Goal: Book appointment/travel/reservation

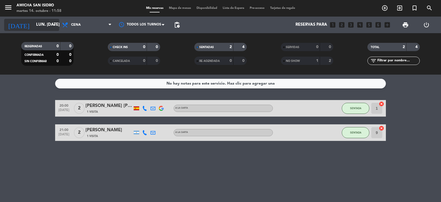
click at [55, 24] on icon "arrow_drop_down" at bounding box center [54, 25] width 7 height 7
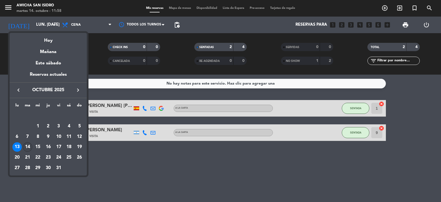
click at [28, 144] on div "14" at bounding box center [27, 146] width 9 height 9
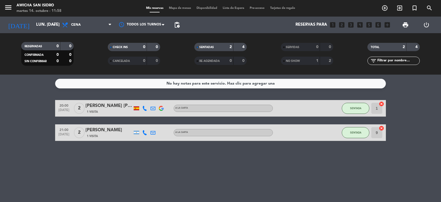
type input "[DATE] oct."
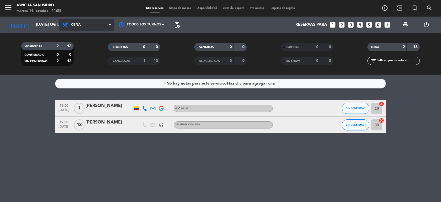
click at [110, 27] on icon at bounding box center [110, 25] width 2 height 4
click at [86, 51] on div "menu Awicha San [PERSON_NAME] 14. octubre - 11:58 Mis reservas Mapa de mesas Di…" at bounding box center [220, 37] width 441 height 74
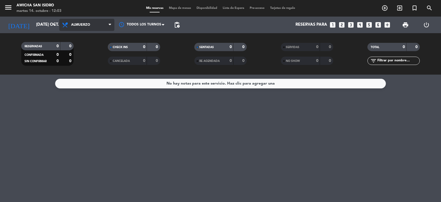
click at [111, 25] on icon at bounding box center [110, 25] width 2 height 4
click at [85, 60] on div "menu Awicha San [PERSON_NAME] 14. octubre - 12:03 Mis reservas Mapa de mesas Di…" at bounding box center [220, 37] width 441 height 74
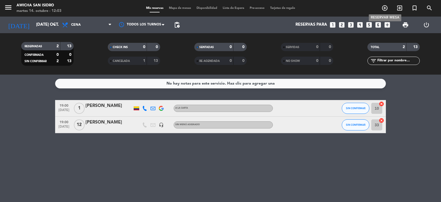
click at [285, 9] on icon "add_circle_outline" at bounding box center [385, 8] width 7 height 7
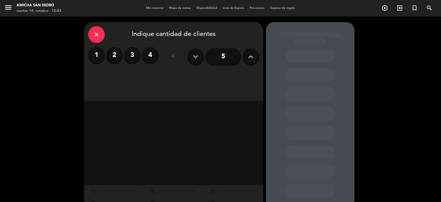
click at [223, 61] on input "5" at bounding box center [224, 56] width 36 height 17
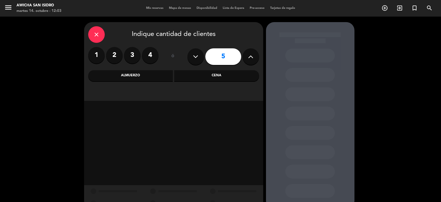
click at [218, 74] on div "Cena" at bounding box center [216, 75] width 85 height 11
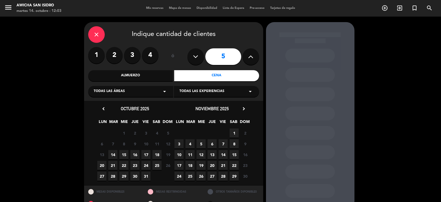
click at [115, 156] on span "14" at bounding box center [112, 154] width 9 height 9
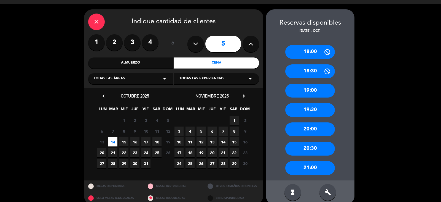
click at [285, 163] on div "21:00" at bounding box center [311, 168] width 50 height 14
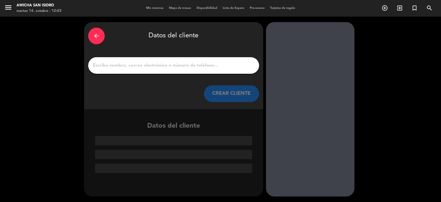
click at [147, 66] on input "1" at bounding box center [173, 66] width 163 height 8
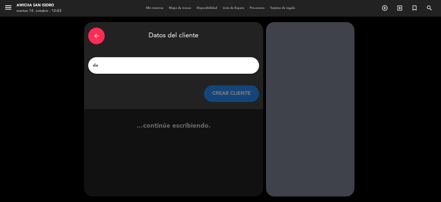
type input "d"
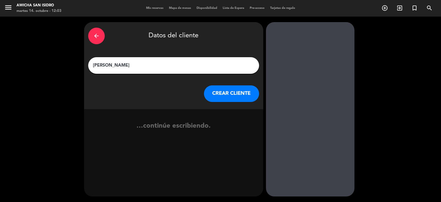
type input "[PERSON_NAME]"
click at [222, 95] on button "CREAR CLIENTE" at bounding box center [231, 93] width 55 height 17
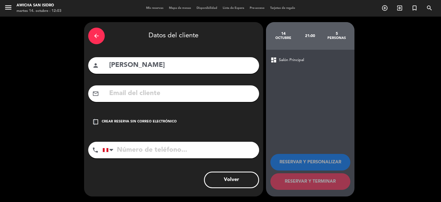
click at [95, 122] on icon "check_box_outline_blank" at bounding box center [95, 121] width 7 height 7
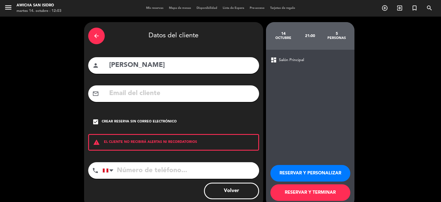
click at [150, 163] on input "tel" at bounding box center [181, 170] width 157 height 17
type input "922687285"
click at [285, 163] on button "RESERVAR Y TERMINAR" at bounding box center [311, 192] width 80 height 17
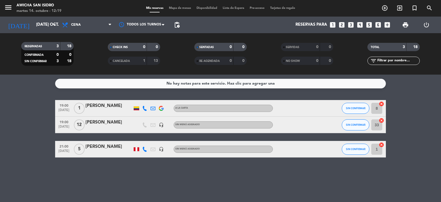
click at [117, 121] on div "[PERSON_NAME]" at bounding box center [109, 122] width 47 height 7
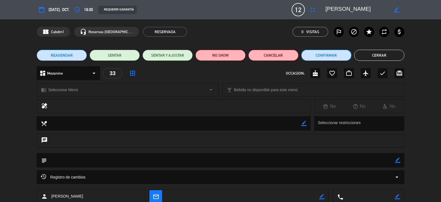
click at [285, 55] on button "Confirmar" at bounding box center [327, 55] width 50 height 11
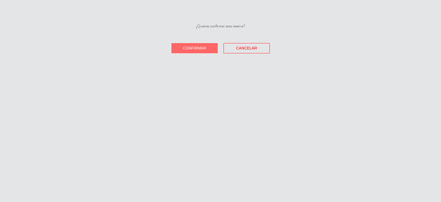
click at [200, 50] on span "Confirmar" at bounding box center [194, 48] width 23 height 4
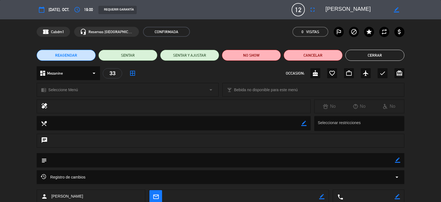
click at [285, 55] on button "Cerrar" at bounding box center [375, 55] width 59 height 11
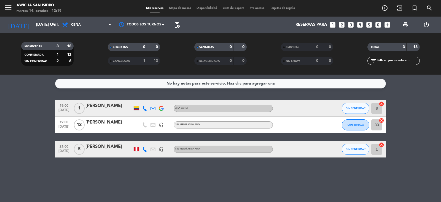
click at [96, 146] on div "[PERSON_NAME]" at bounding box center [109, 146] width 47 height 7
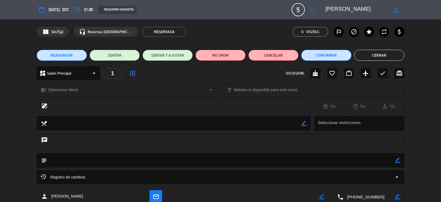
click at [285, 58] on button "Confirmar" at bounding box center [327, 55] width 50 height 11
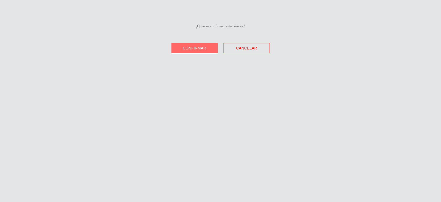
click at [204, 47] on span "Confirmar" at bounding box center [194, 48] width 23 height 4
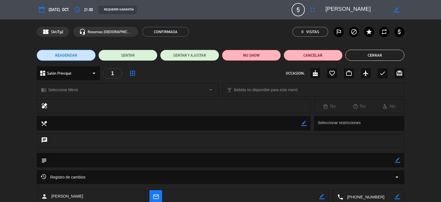
click at [285, 53] on button "Cerrar" at bounding box center [375, 55] width 59 height 11
